Goal: Information Seeking & Learning: Learn about a topic

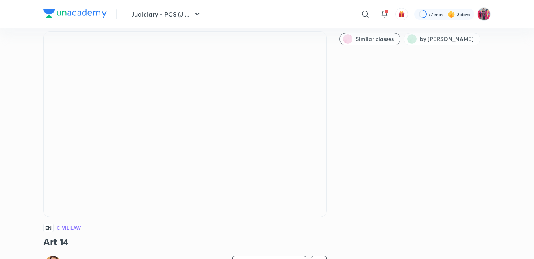
scroll to position [39, 0]
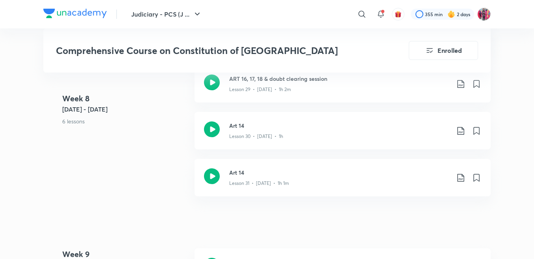
scroll to position [2056, 0]
